Goal: Task Accomplishment & Management: Manage account settings

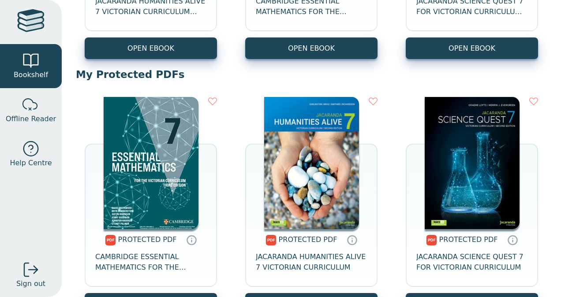
scroll to position [323, 0]
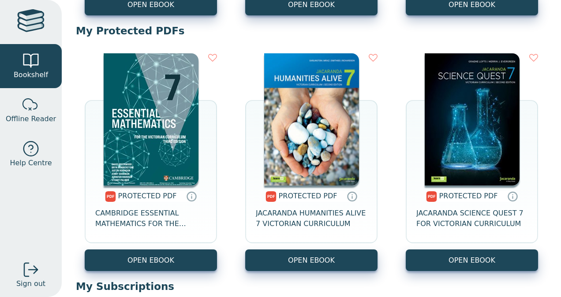
click at [144, 160] on img at bounding box center [151, 119] width 95 height 132
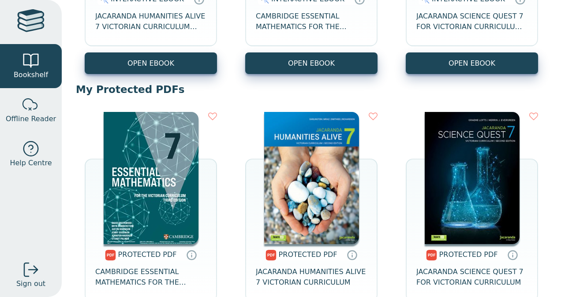
scroll to position [261, 0]
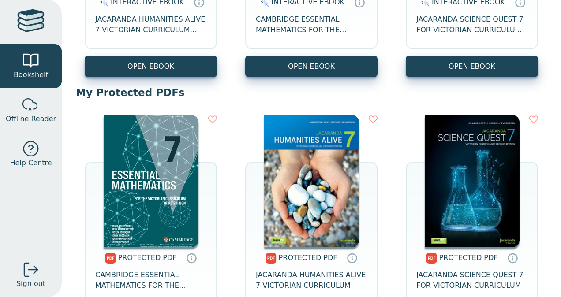
click at [121, 200] on img at bounding box center [151, 181] width 95 height 132
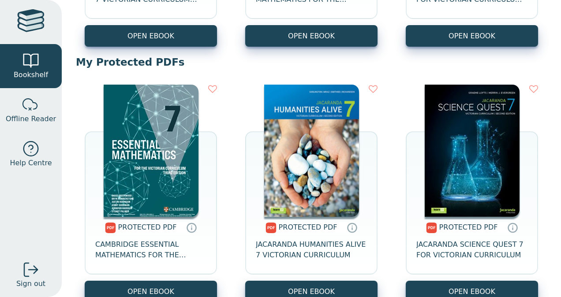
scroll to position [308, 0]
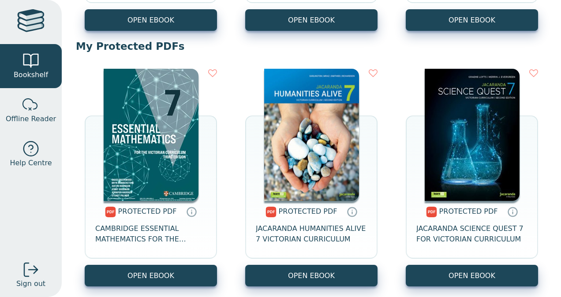
click at [145, 145] on img at bounding box center [151, 135] width 95 height 132
